Goal: Information Seeking & Learning: Learn about a topic

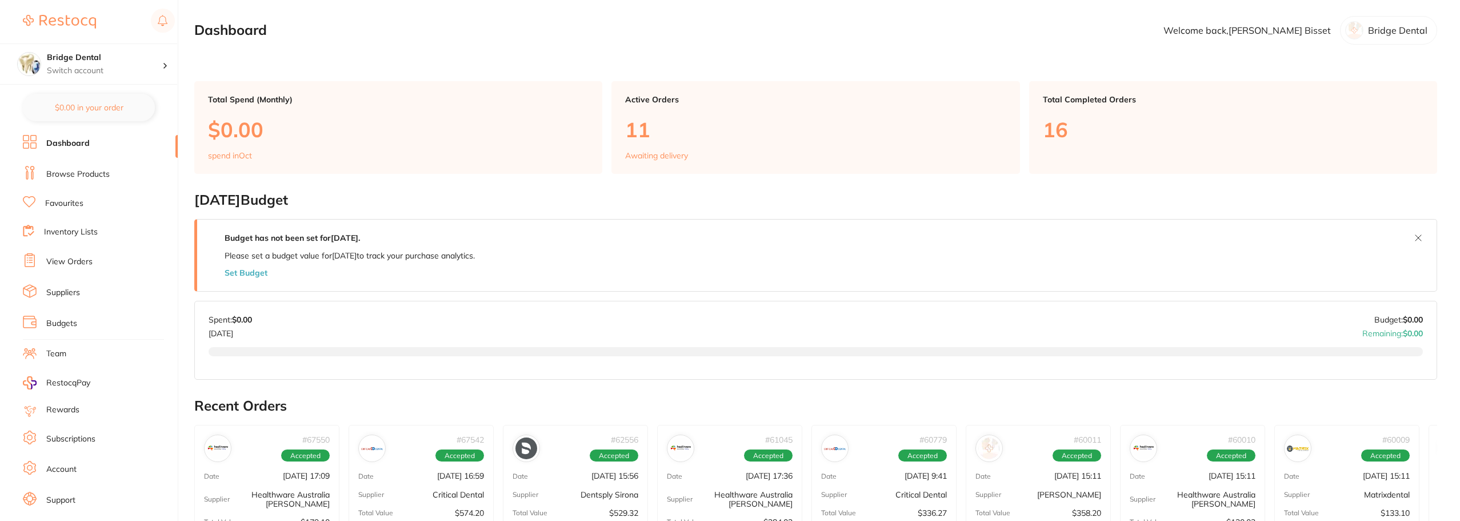
click at [67, 174] on link "Browse Products" at bounding box center [77, 174] width 63 height 11
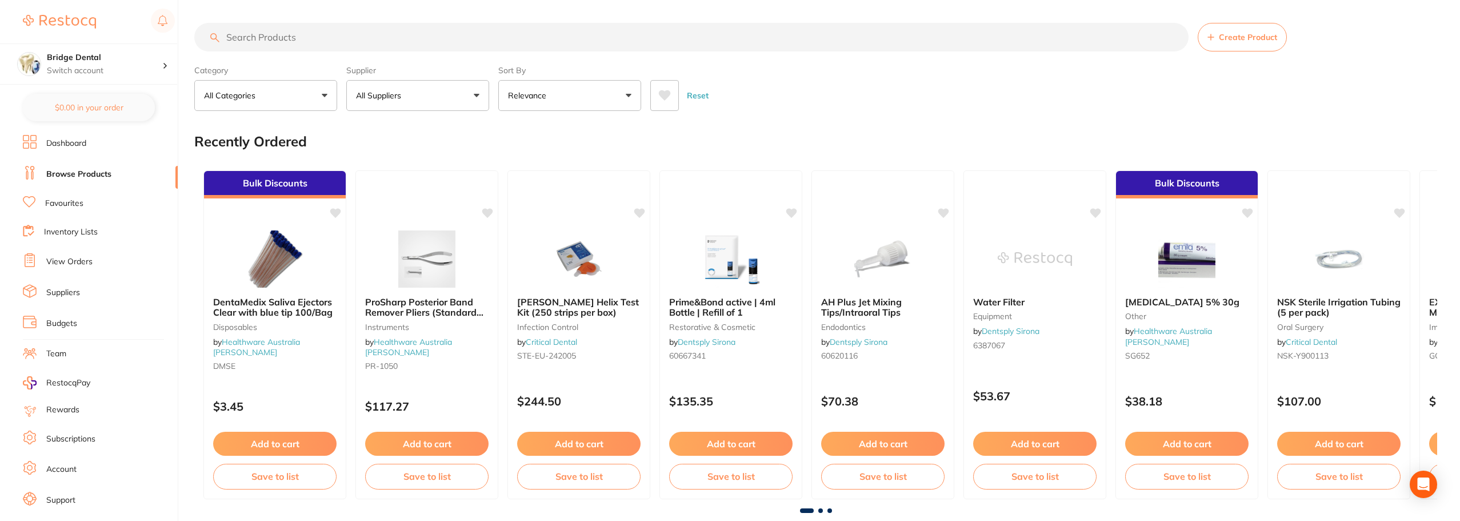
click at [277, 43] on input "search" at bounding box center [691, 37] width 994 height 29
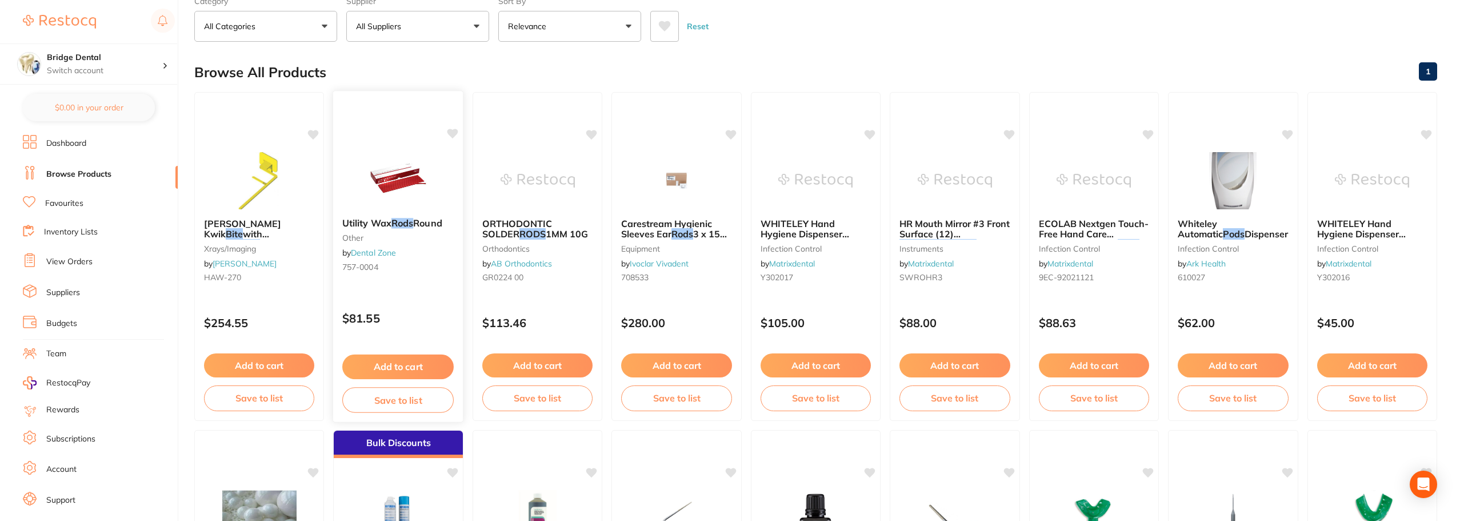
scroll to position [57, 0]
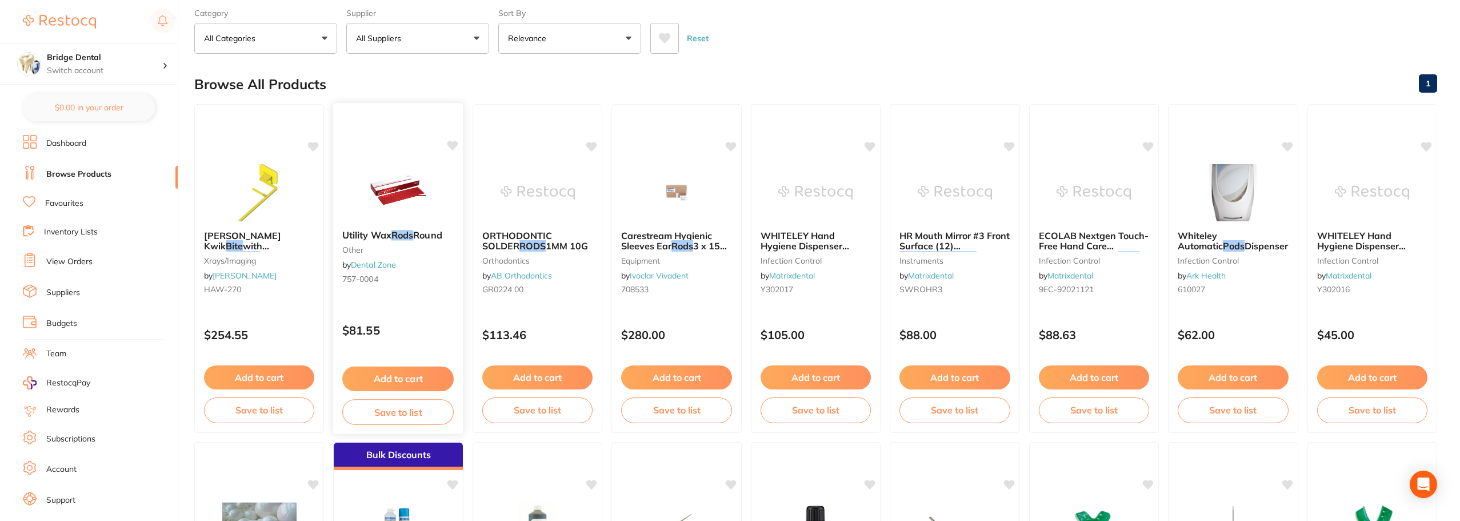
click at [410, 192] on img at bounding box center [398, 192] width 75 height 58
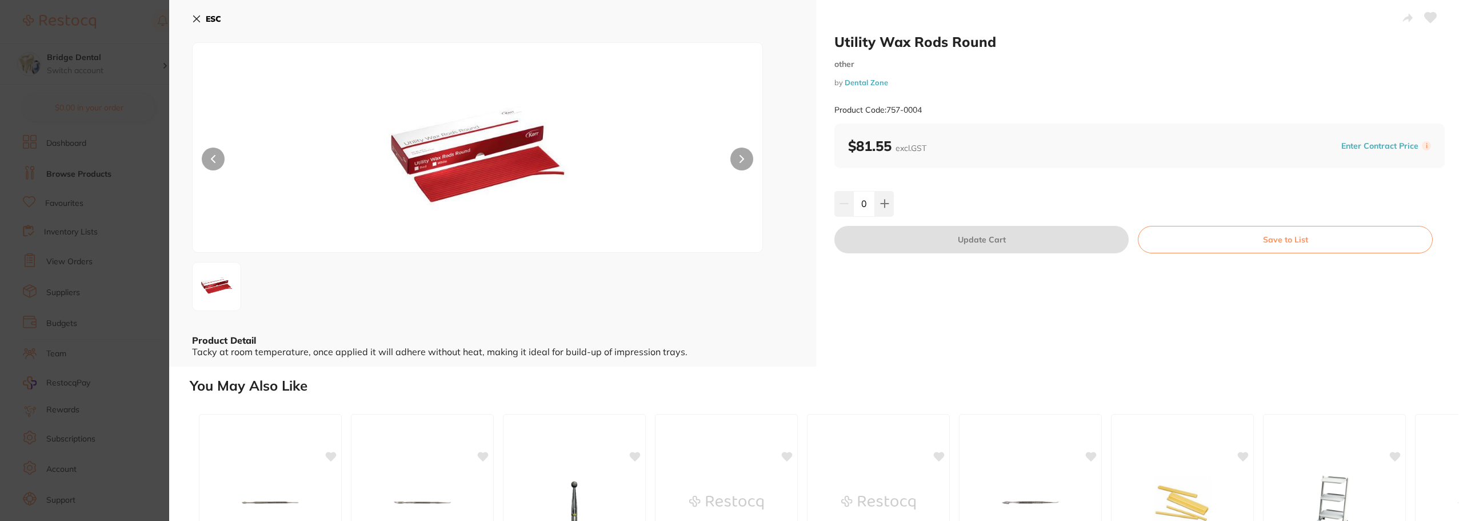
click at [197, 18] on icon at bounding box center [197, 19] width 6 height 6
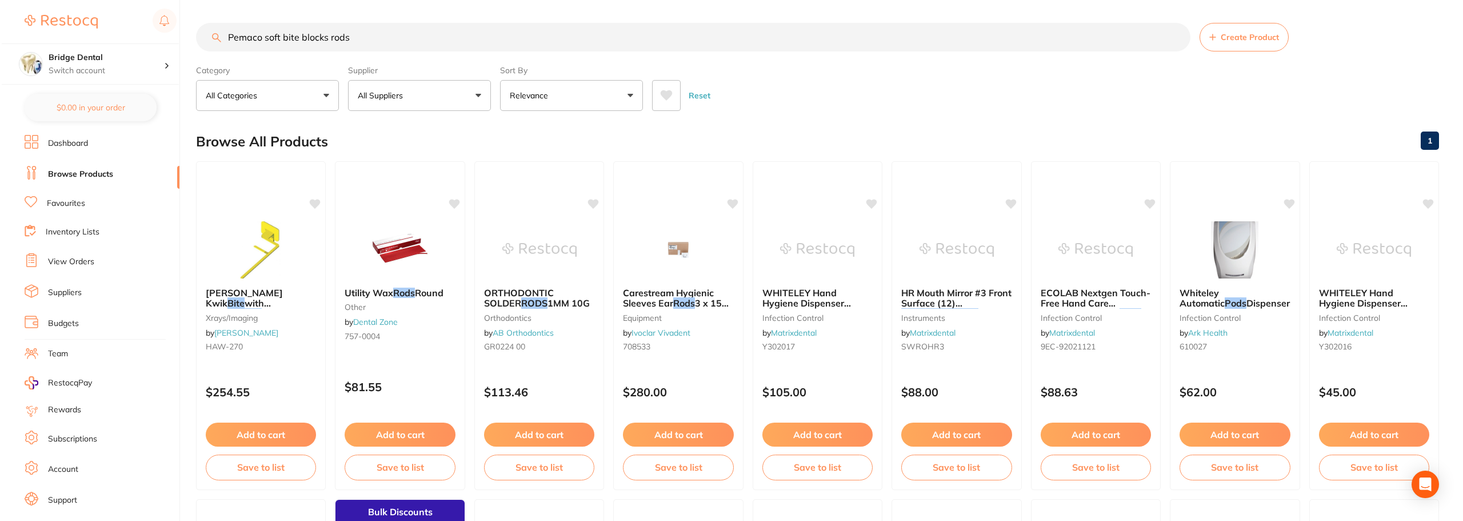
scroll to position [1, 0]
drag, startPoint x: 358, startPoint y: 34, endPoint x: 263, endPoint y: 49, distance: 96.0
click at [263, 49] on input "Pemaco soft bite blocks rods" at bounding box center [691, 37] width 994 height 29
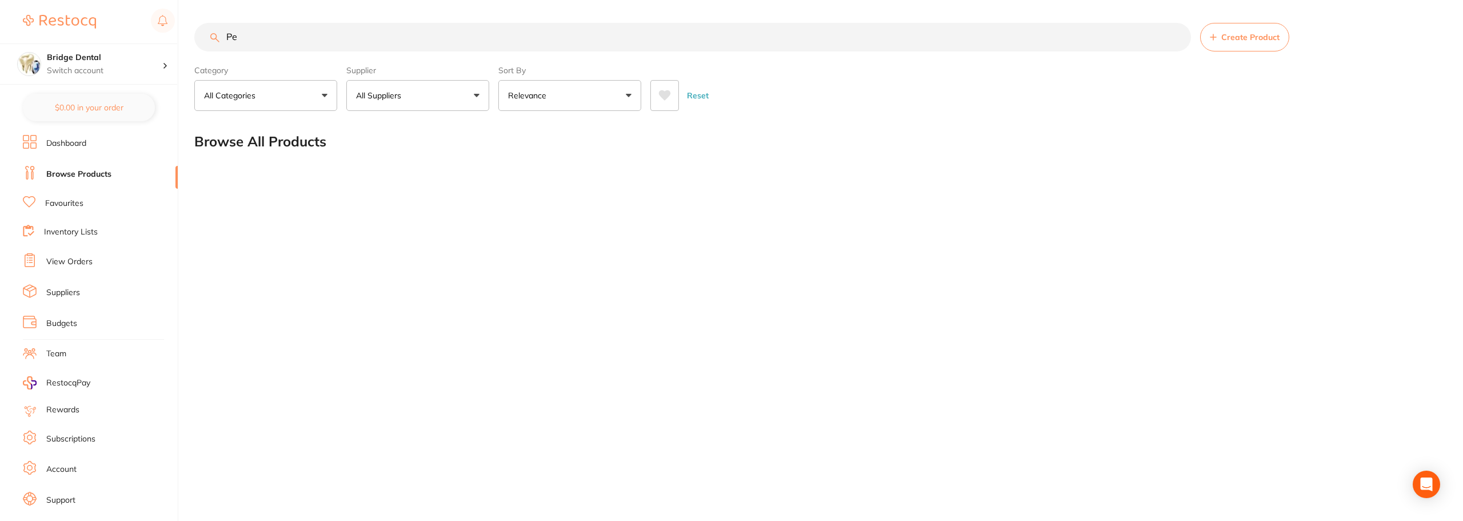
type input "P"
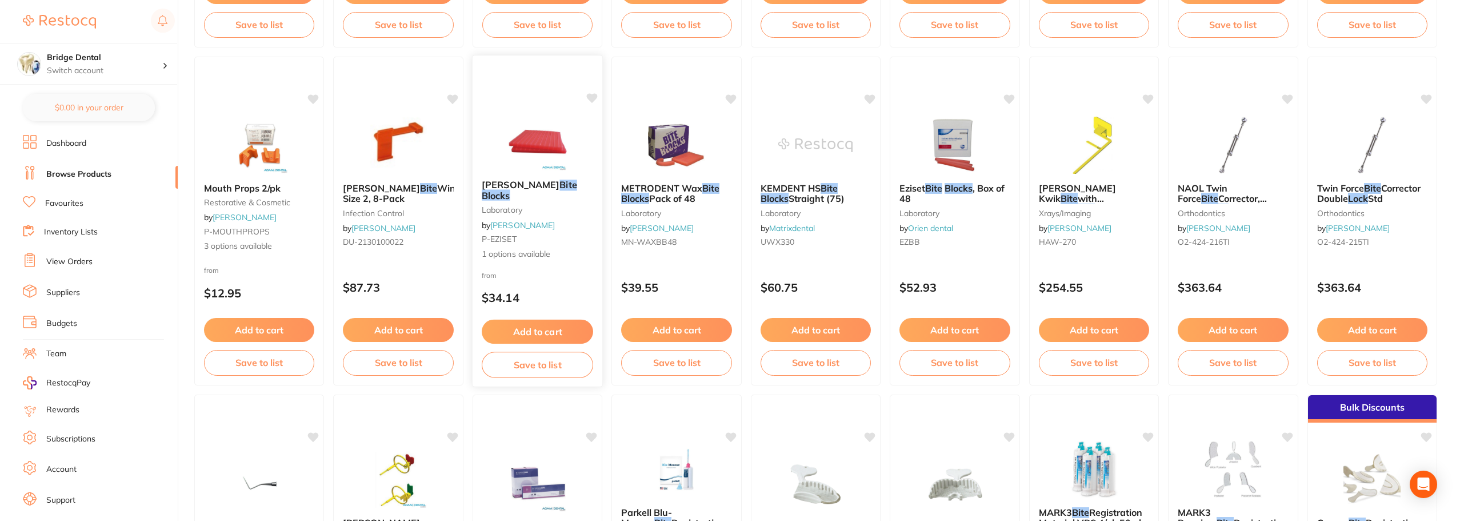
scroll to position [800, 0]
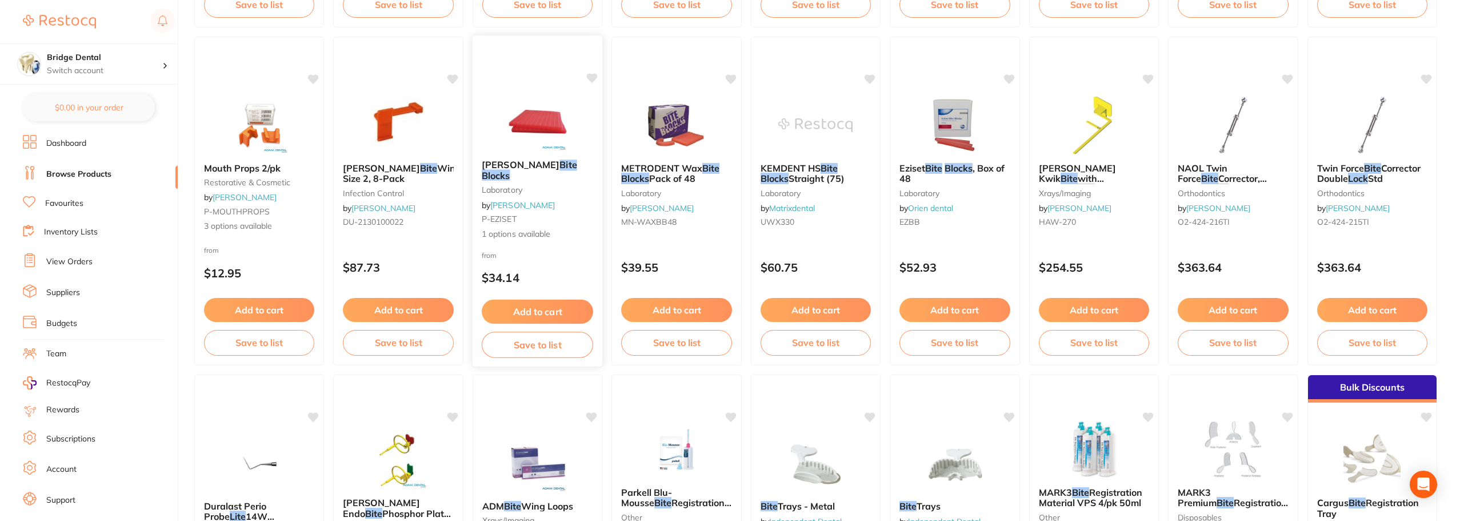
type input "bite block rods"
click at [532, 121] on img at bounding box center [537, 122] width 75 height 58
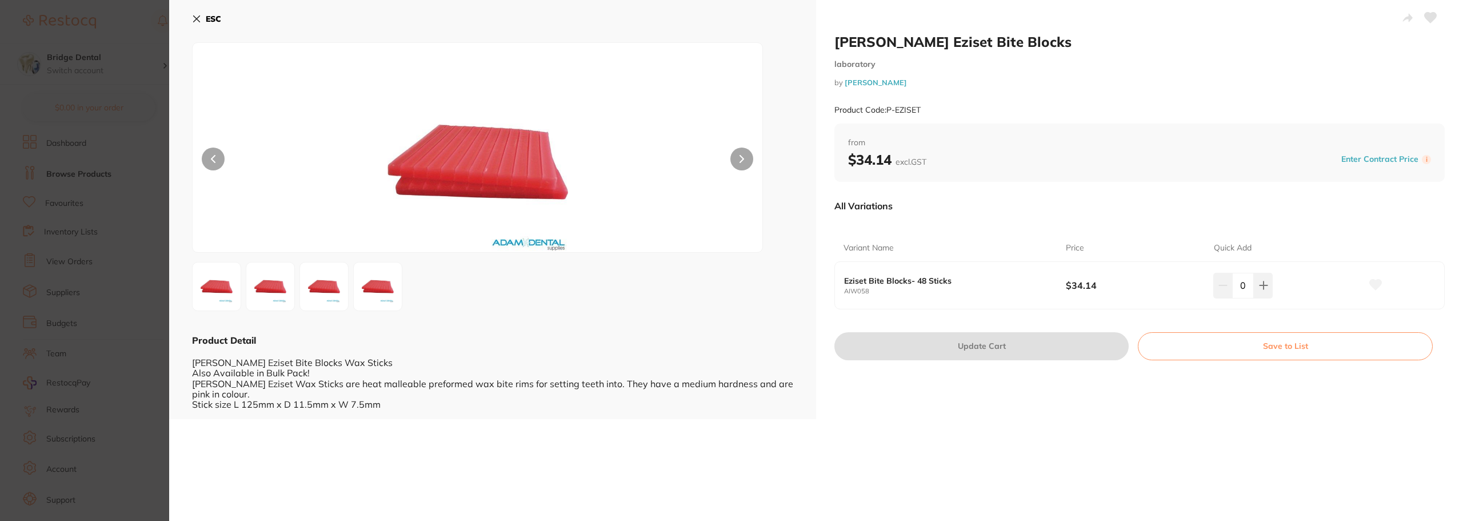
click at [745, 164] on button at bounding box center [741, 158] width 23 height 23
click at [194, 22] on icon at bounding box center [197, 19] width 6 height 6
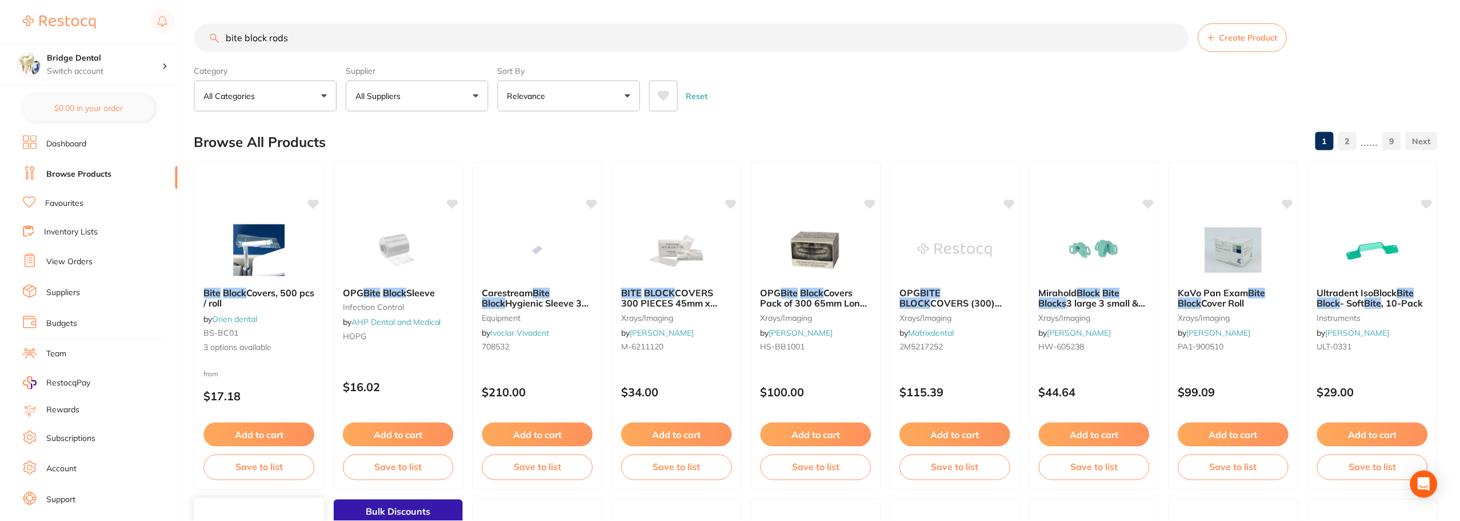
scroll to position [800, 0]
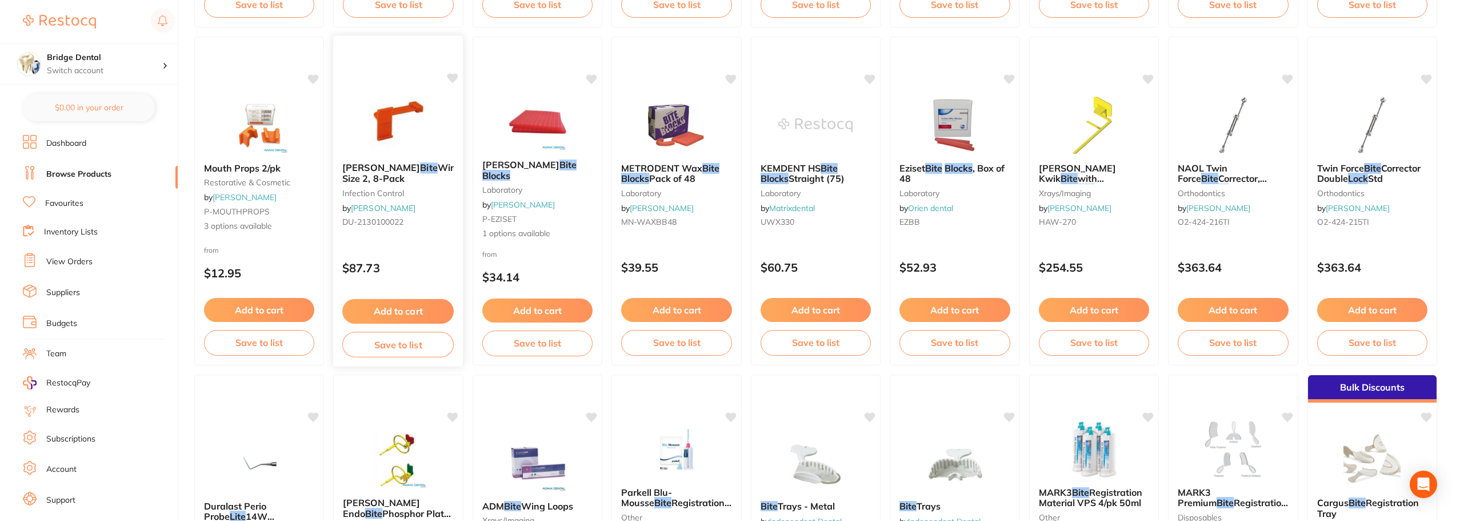
click at [383, 120] on img at bounding box center [398, 124] width 75 height 58
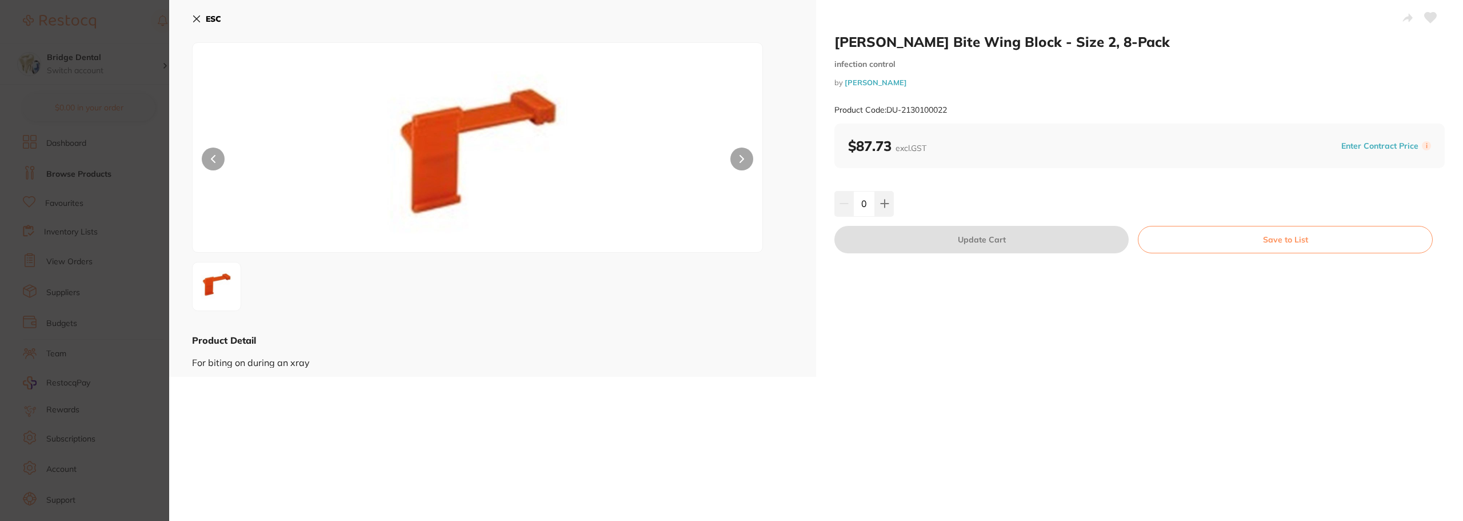
click at [191, 10] on div "ESC Product Detail For biting on during an xray" at bounding box center [492, 188] width 647 height 377
click at [195, 19] on icon at bounding box center [196, 18] width 9 height 9
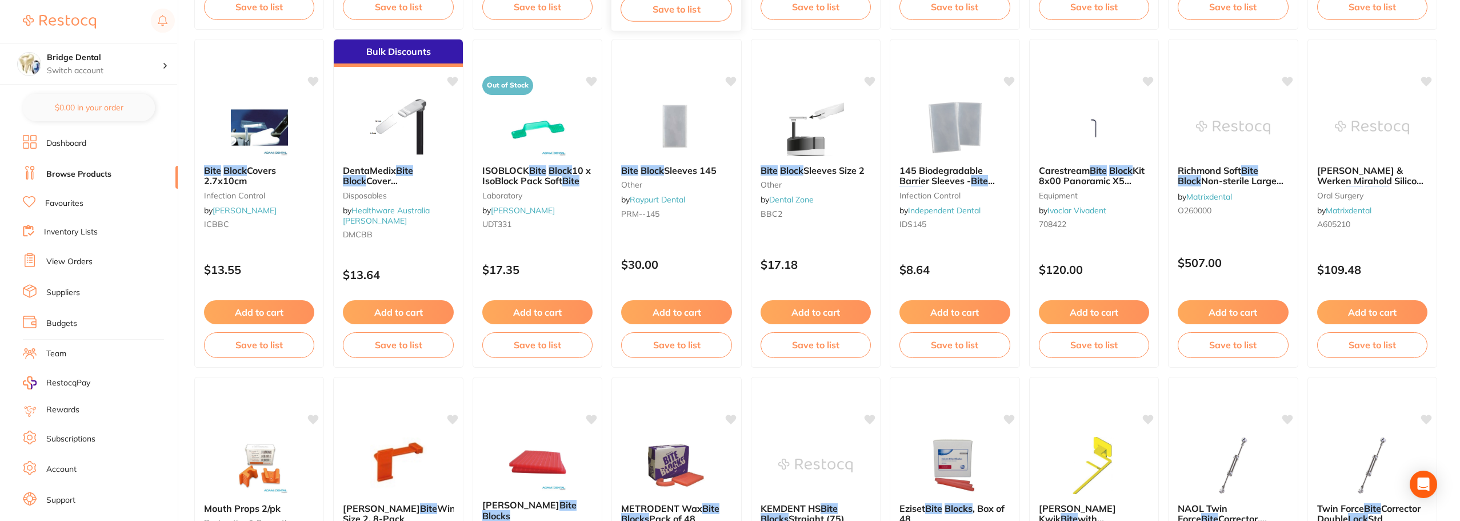
scroll to position [117, 0]
